Goal: Task Accomplishment & Management: Manage account settings

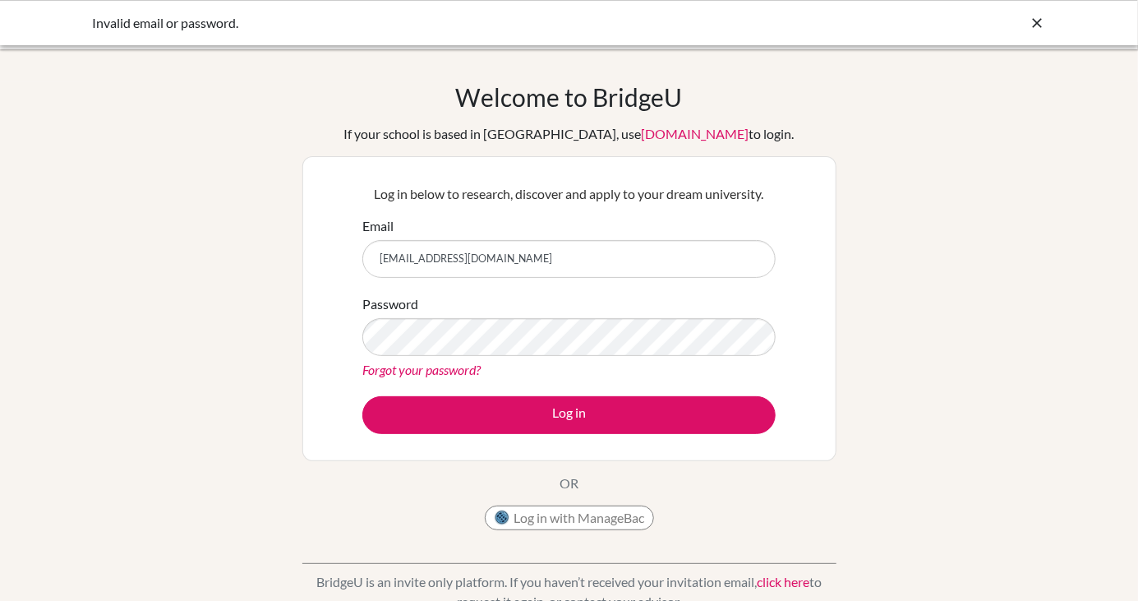
click at [711, 254] on input "[EMAIL_ADDRESS][DOMAIN_NAME]" at bounding box center [568, 259] width 413 height 38
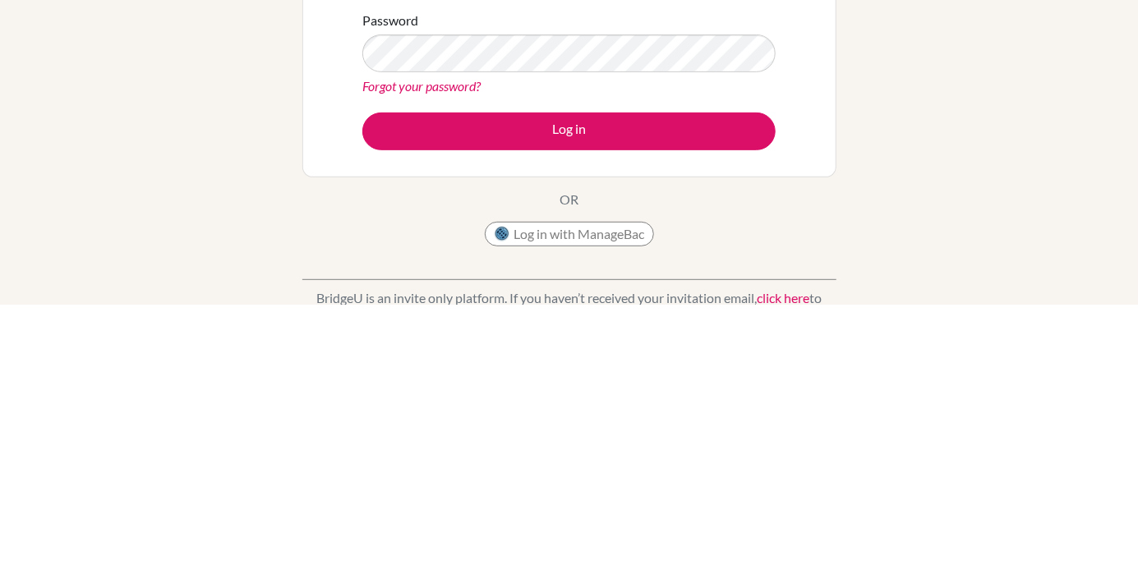
click at [458, 375] on link "Forgot your password?" at bounding box center [421, 370] width 118 height 16
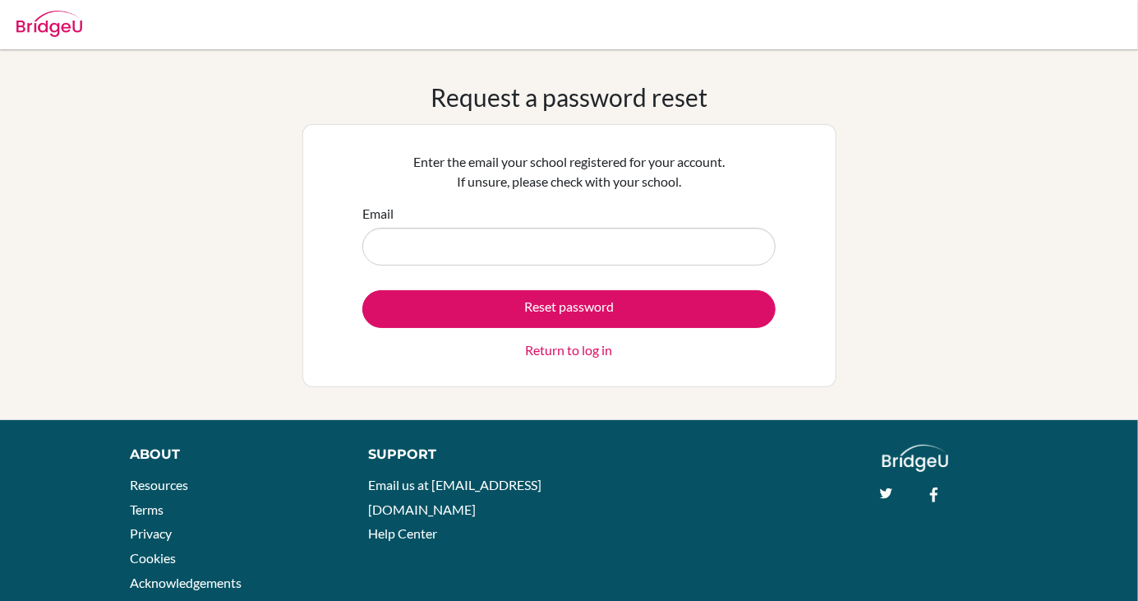
click at [707, 250] on input "Email" at bounding box center [568, 247] width 413 height 38
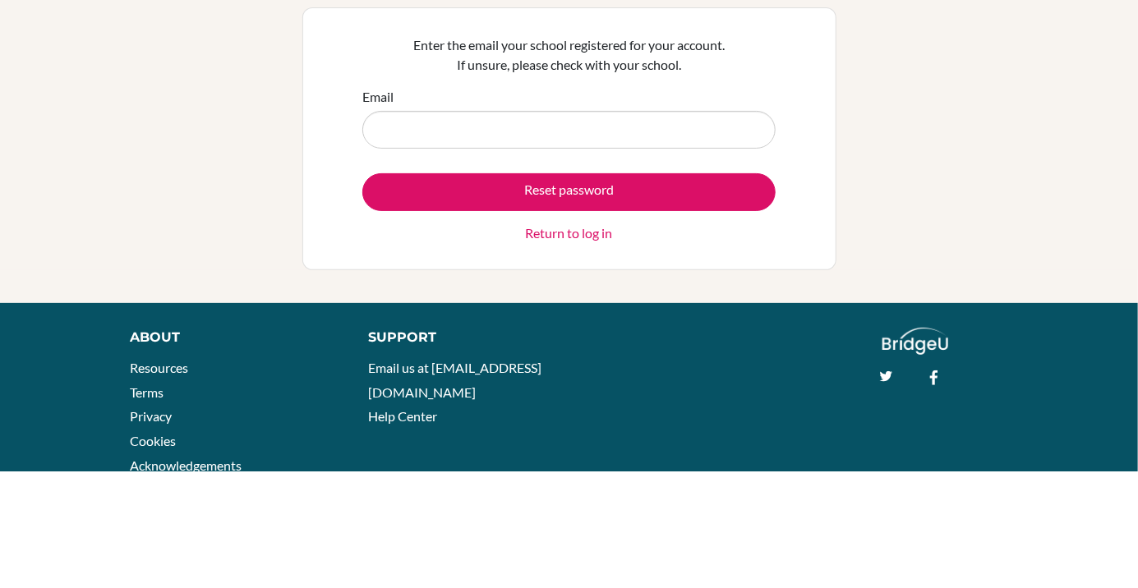
type input "[EMAIL_ADDRESS][DOMAIN_NAME]"
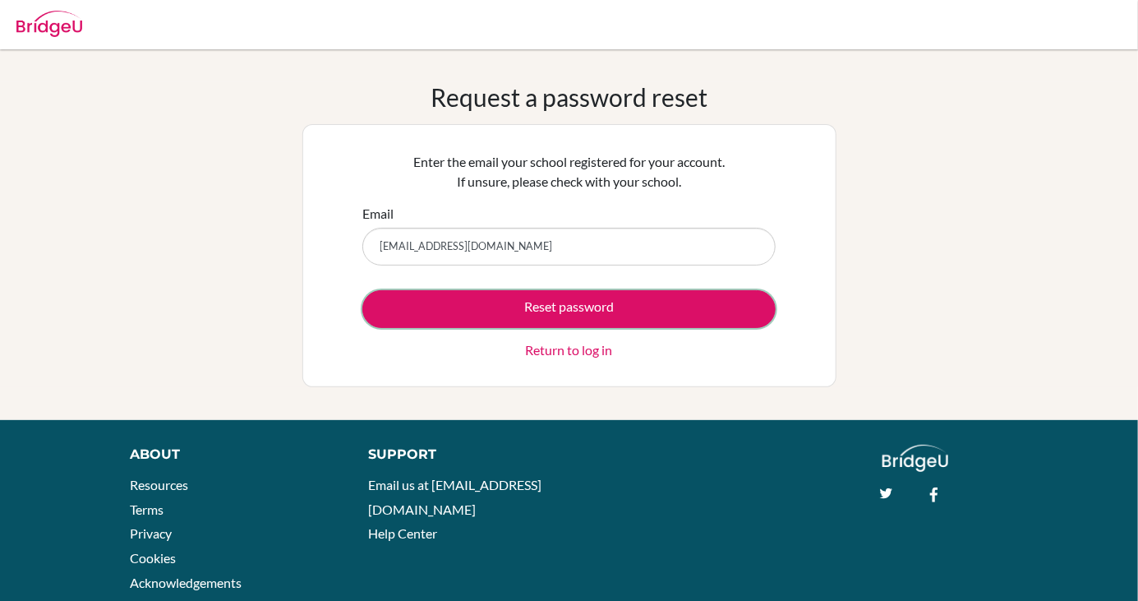
click at [672, 322] on button "Reset password" at bounding box center [568, 309] width 413 height 38
